Goal: Obtain resource: Download file/media

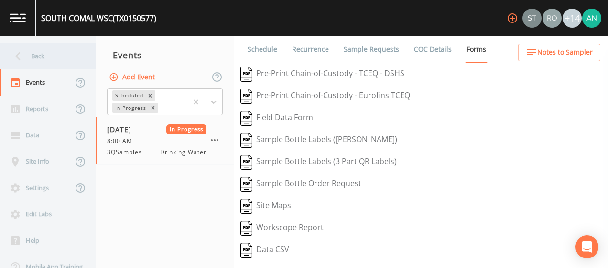
scroll to position [172, 0]
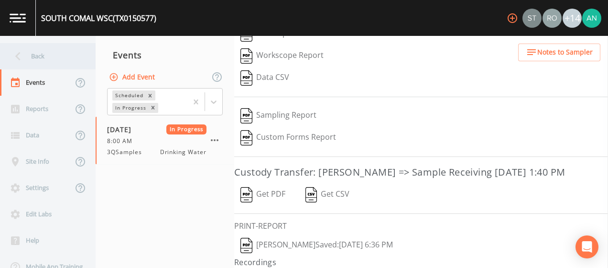
click at [13, 58] on icon at bounding box center [18, 56] width 17 height 17
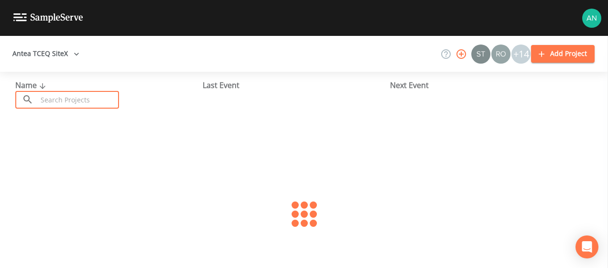
click at [72, 96] on input "text" at bounding box center [78, 100] width 82 height 18
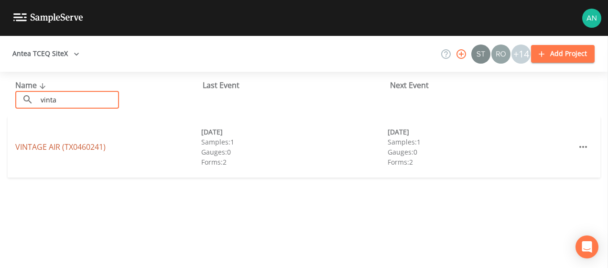
drag, startPoint x: 72, startPoint y: 96, endPoint x: 73, endPoint y: 148, distance: 52.1
click at [73, 148] on div "Name ​ vinta ​ Last Event Next Event VINTAGE AIR (TX0460241) [DATE] Samples: 1 …" at bounding box center [304, 170] width 608 height 196
type input "vinta"
click at [49, 147] on link "VINTAGE AIR (TX0460241)" at bounding box center [60, 146] width 90 height 11
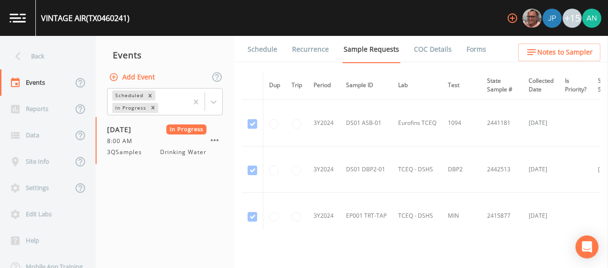
click at [467, 51] on link "Forms" at bounding box center [476, 49] width 22 height 27
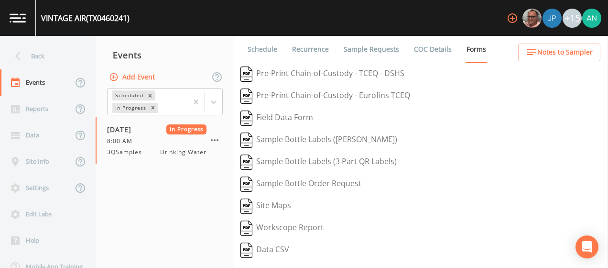
scroll to position [204, 0]
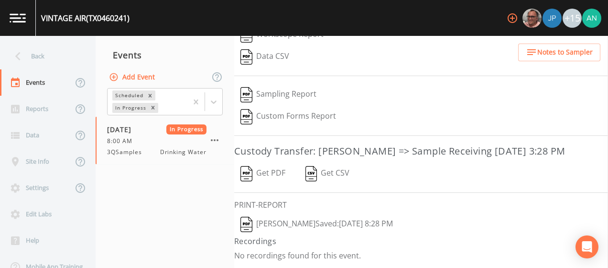
click at [277, 173] on button "Get PDF" at bounding box center [262, 173] width 57 height 22
click at [34, 55] on div "Back" at bounding box center [43, 56] width 86 height 26
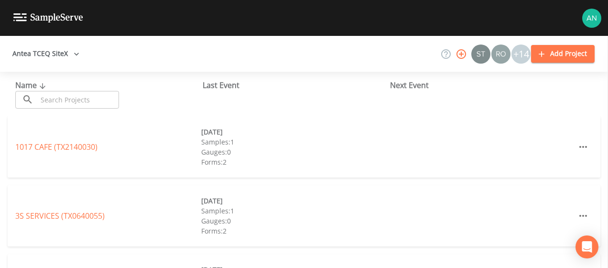
click at [74, 102] on input "text" at bounding box center [78, 100] width 82 height 18
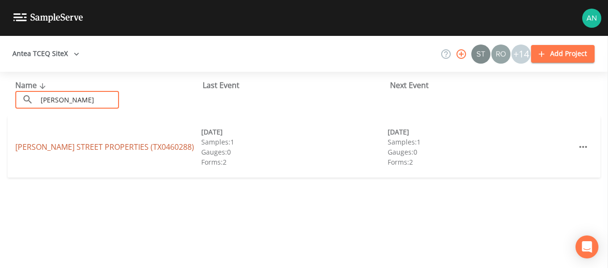
type input "[PERSON_NAME]"
click at [78, 151] on link "[PERSON_NAME][GEOGRAPHIC_DATA] (TX0460288)" at bounding box center [104, 146] width 179 height 11
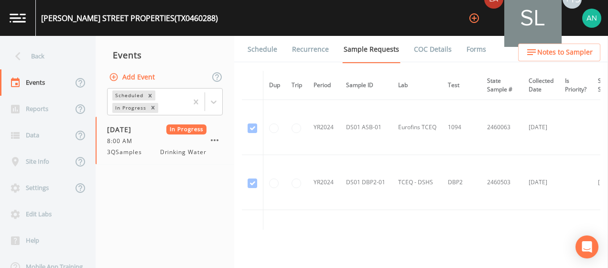
click at [456, 50] on li "Forms" at bounding box center [470, 49] width 34 height 27
click at [471, 52] on link "Forms" at bounding box center [476, 49] width 22 height 27
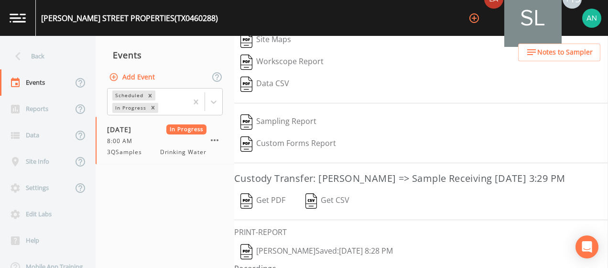
scroll to position [188, 0]
click at [271, 206] on button "Get PDF" at bounding box center [262, 200] width 57 height 22
click at [23, 58] on icon at bounding box center [18, 56] width 17 height 17
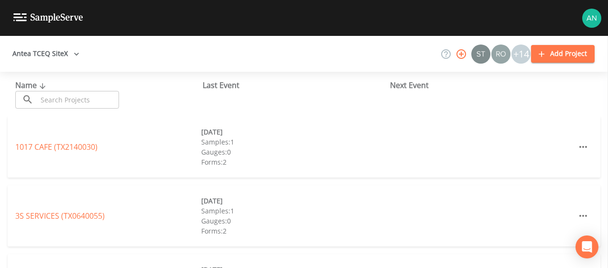
click at [68, 94] on input "text" at bounding box center [78, 100] width 82 height 18
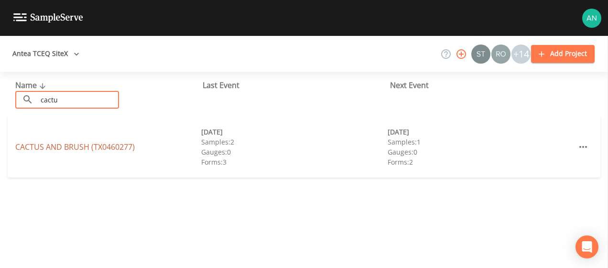
type input "cactu"
click at [62, 151] on link "CACTUS AND BRUSH (TX0460277)" at bounding box center [74, 146] width 119 height 11
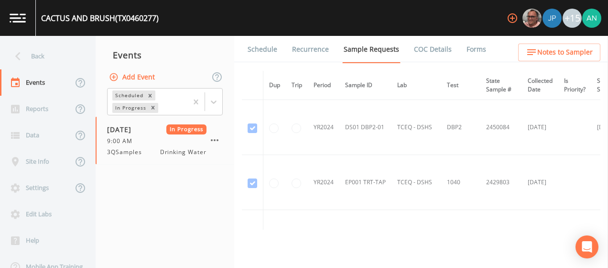
click at [471, 45] on link "Forms" at bounding box center [476, 49] width 22 height 27
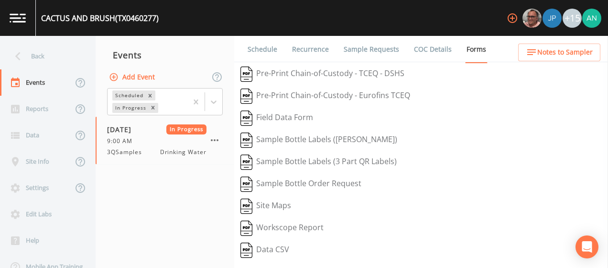
scroll to position [204, 0]
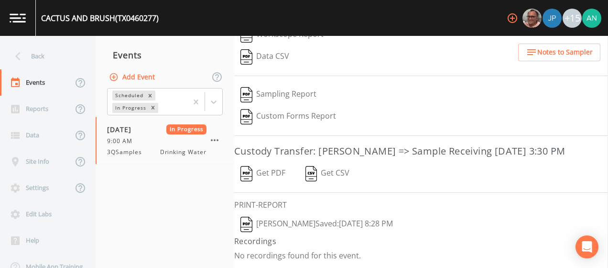
click at [268, 175] on button "Get PDF" at bounding box center [262, 173] width 57 height 22
click at [30, 53] on div "Back" at bounding box center [43, 56] width 86 height 26
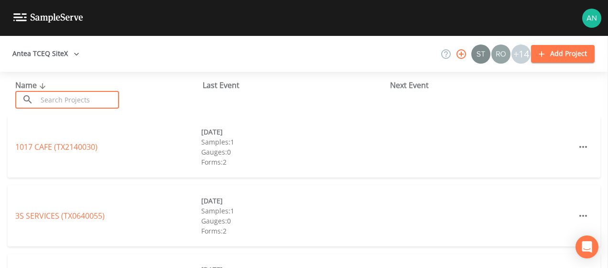
click at [84, 102] on input "text" at bounding box center [78, 100] width 82 height 18
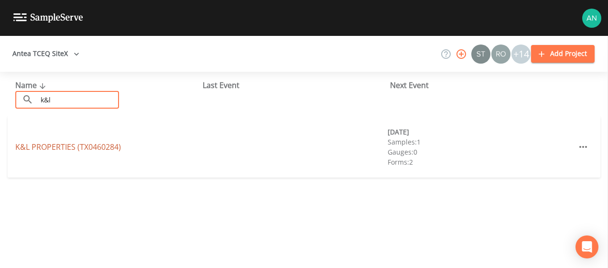
type input "k&l"
click at [60, 149] on link "K&L PROPERTIES (TX0460284)" at bounding box center [68, 146] width 106 height 11
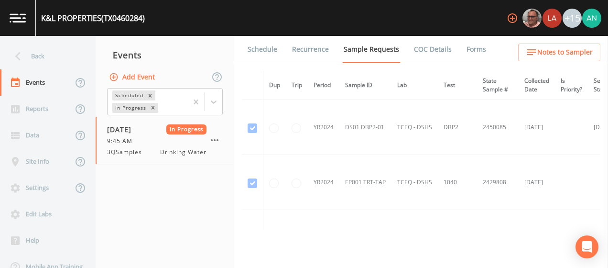
click at [465, 46] on link "Forms" at bounding box center [476, 49] width 22 height 27
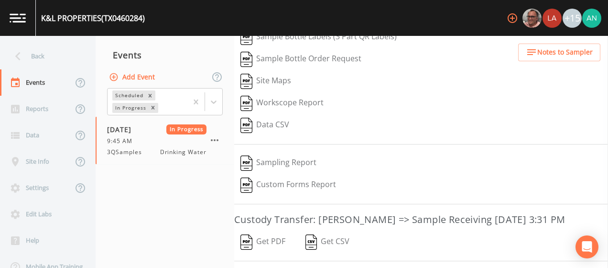
scroll to position [145, 0]
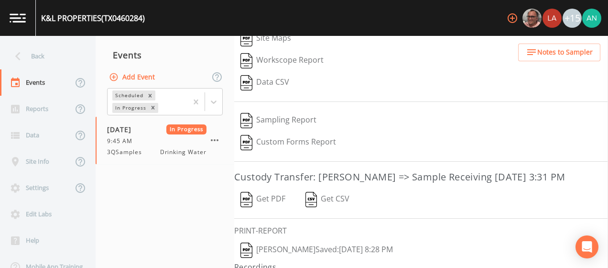
click at [259, 210] on button "Get PDF" at bounding box center [262, 199] width 57 height 22
click at [41, 58] on div "Back" at bounding box center [43, 56] width 86 height 26
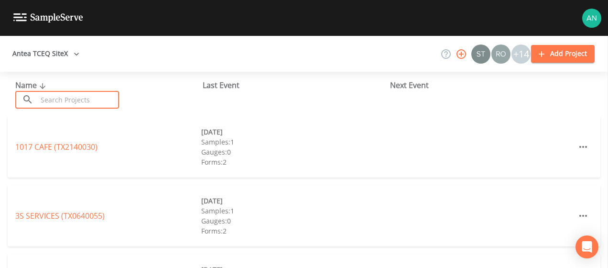
click at [65, 103] on input "text" at bounding box center [78, 100] width 82 height 18
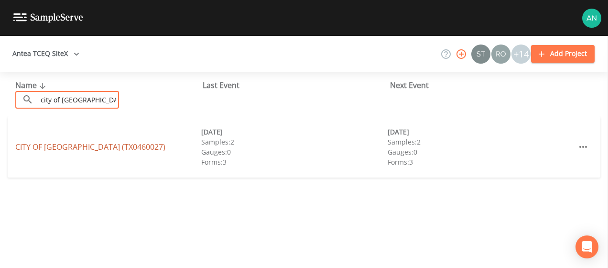
type input "city of [GEOGRAPHIC_DATA]"
click at [72, 151] on link "[GEOGRAPHIC_DATA] (TX0460027)" at bounding box center [90, 146] width 150 height 11
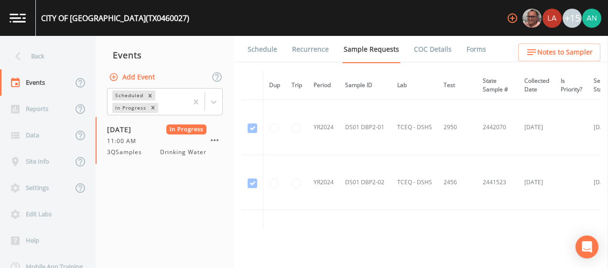
click at [477, 49] on link "Forms" at bounding box center [476, 49] width 22 height 27
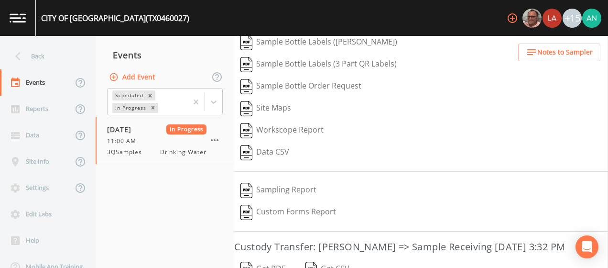
scroll to position [119, 0]
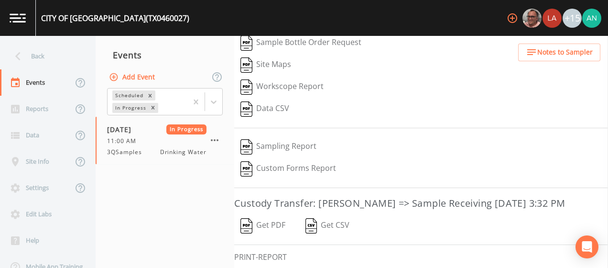
click at [255, 237] on button "Get PDF" at bounding box center [262, 226] width 57 height 22
click at [42, 60] on div "Back" at bounding box center [43, 56] width 86 height 26
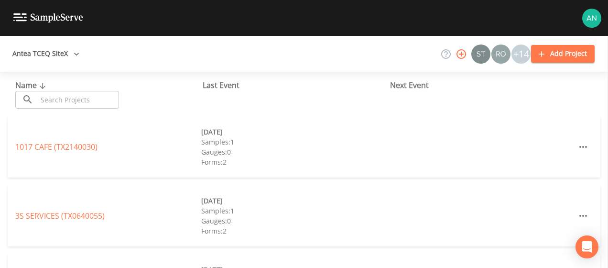
click at [54, 102] on input "text" at bounding box center [78, 100] width 82 height 18
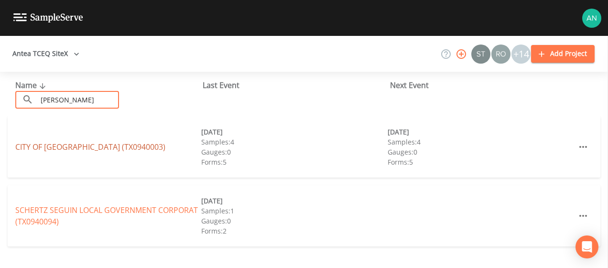
type input "[PERSON_NAME]"
click at [58, 149] on link "CITY OF [GEOGRAPHIC_DATA] (TX0940003)" at bounding box center [90, 146] width 150 height 11
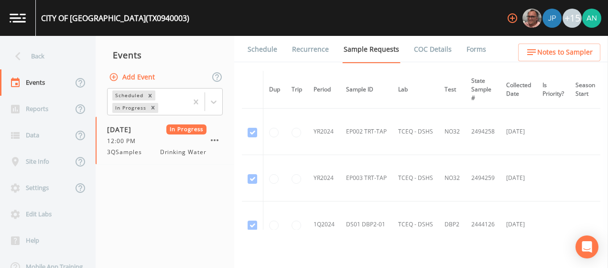
click at [465, 44] on link "Forms" at bounding box center [476, 49] width 22 height 27
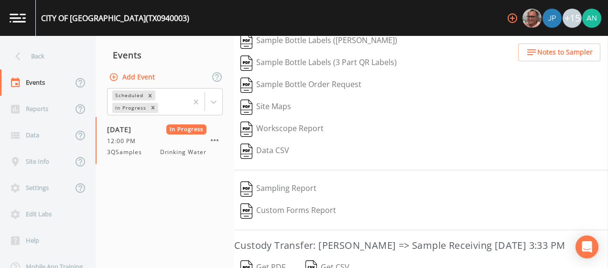
scroll to position [119, 0]
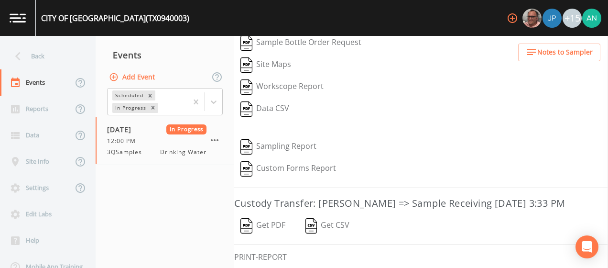
click at [263, 237] on button "Get PDF" at bounding box center [262, 226] width 57 height 22
click at [22, 59] on icon at bounding box center [18, 56] width 17 height 17
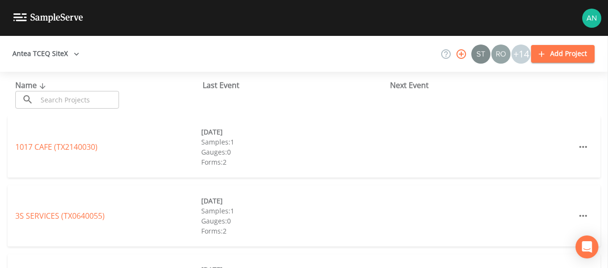
click at [51, 97] on input "text" at bounding box center [78, 100] width 82 height 18
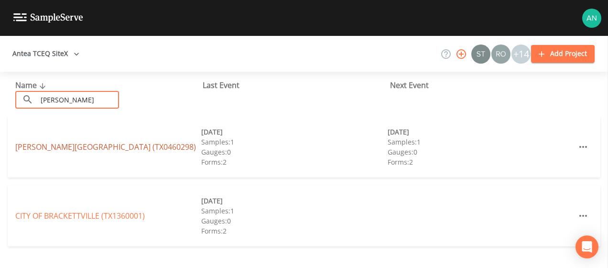
type input "[PERSON_NAME]"
click at [61, 149] on link "[PERSON_NAME][GEOGRAPHIC_DATA] (TX0460298)" at bounding box center [105, 146] width 181 height 11
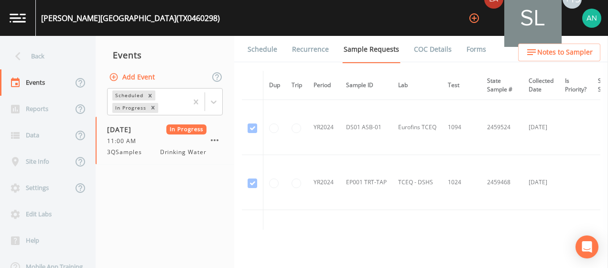
click at [465, 54] on link "Forms" at bounding box center [476, 49] width 22 height 27
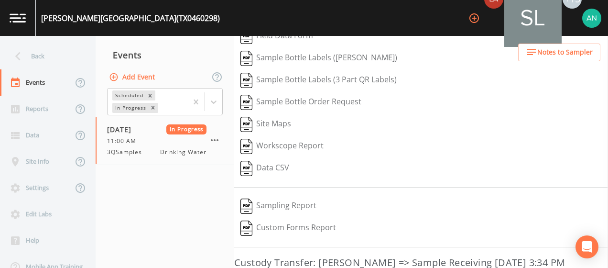
scroll to position [128, 0]
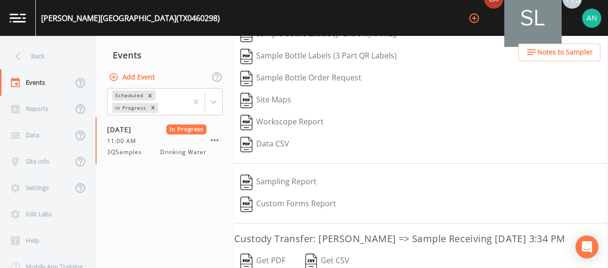
click at [248, 261] on button "Get PDF" at bounding box center [262, 261] width 57 height 22
